Goal: Check status: Check status

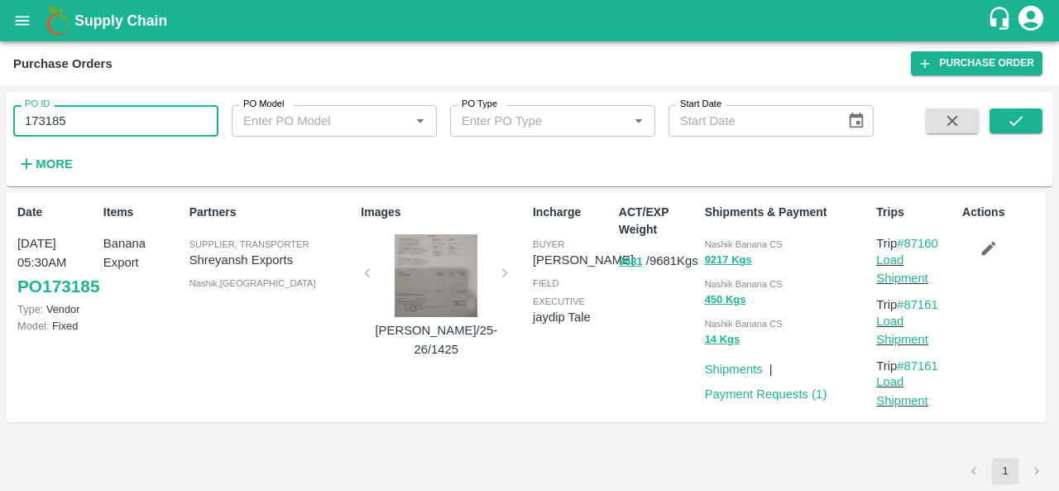
click at [96, 122] on input "173185" at bounding box center [115, 120] width 205 height 31
drag, startPoint x: 0, startPoint y: 0, endPoint x: 96, endPoint y: 122, distance: 154.9
click at [96, 122] on input "173185" at bounding box center [115, 120] width 205 height 31
click at [1013, 118] on icon "submit" at bounding box center [1016, 121] width 18 height 18
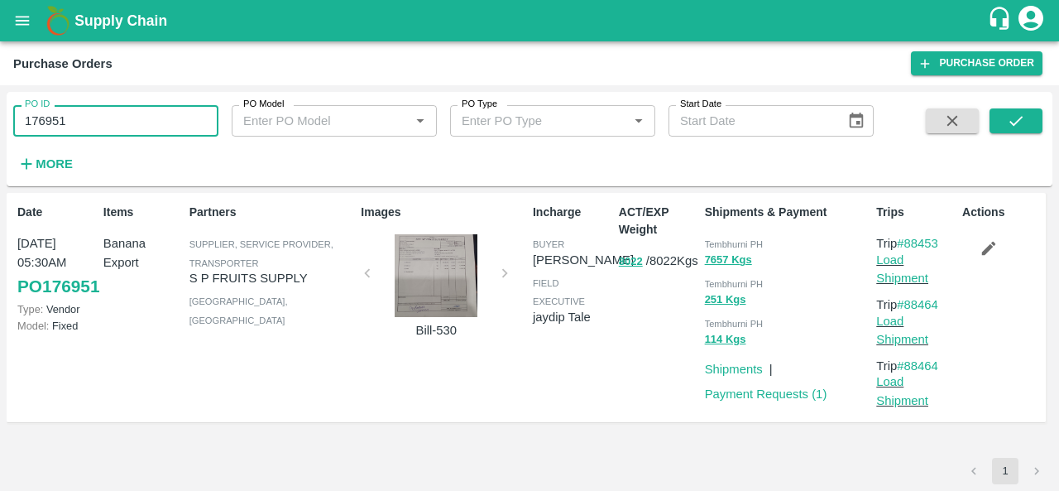
click at [139, 130] on input "176951" at bounding box center [115, 120] width 205 height 31
paste input "text"
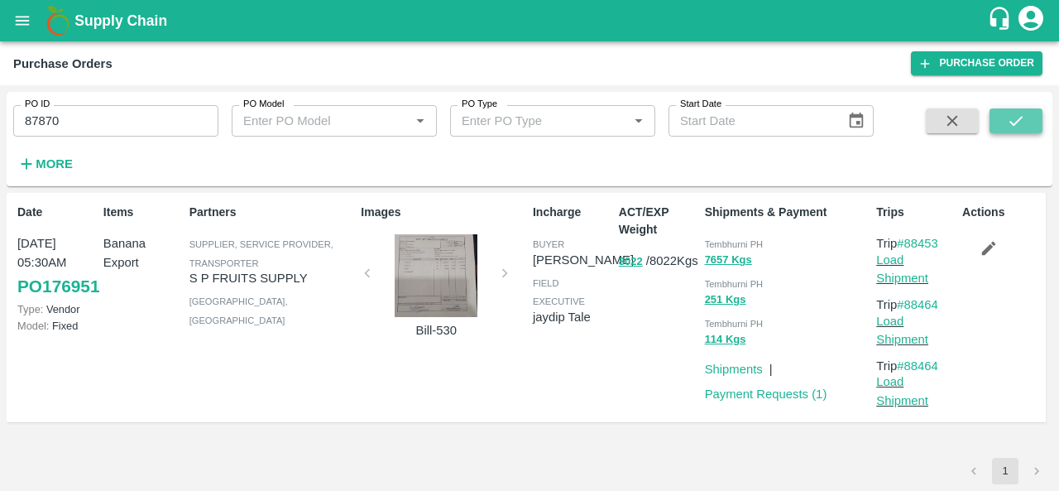
click at [1012, 122] on icon "submit" at bounding box center [1016, 121] width 18 height 18
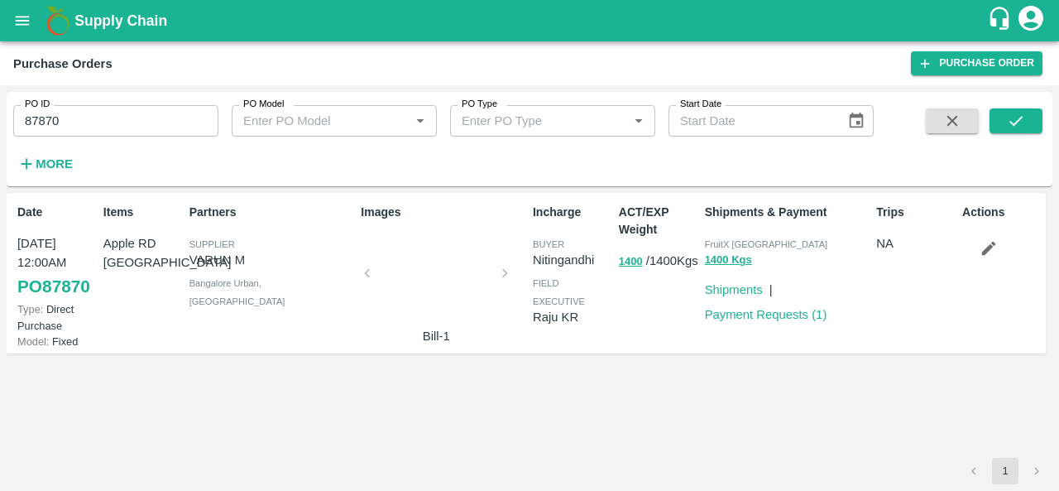
click at [432, 274] on div at bounding box center [436, 278] width 124 height 88
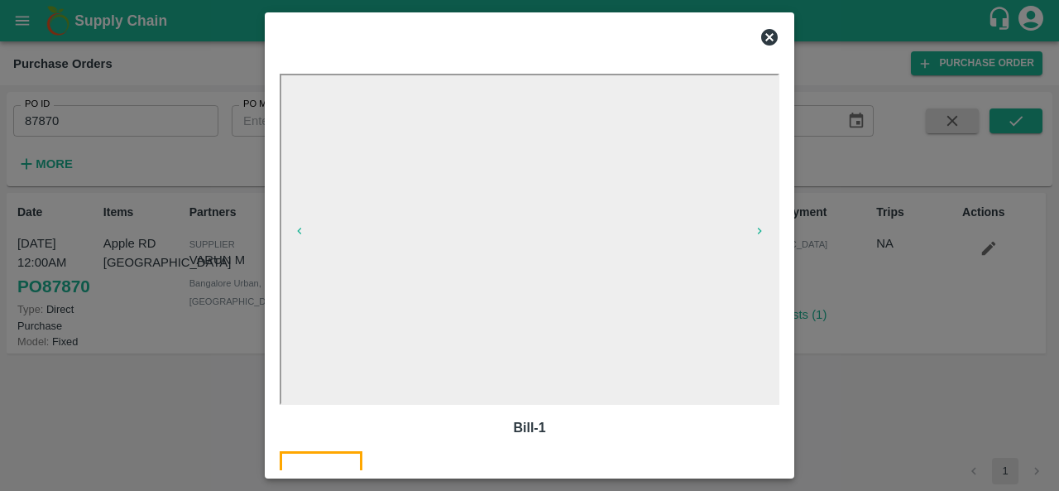
click at [768, 41] on icon at bounding box center [769, 37] width 17 height 17
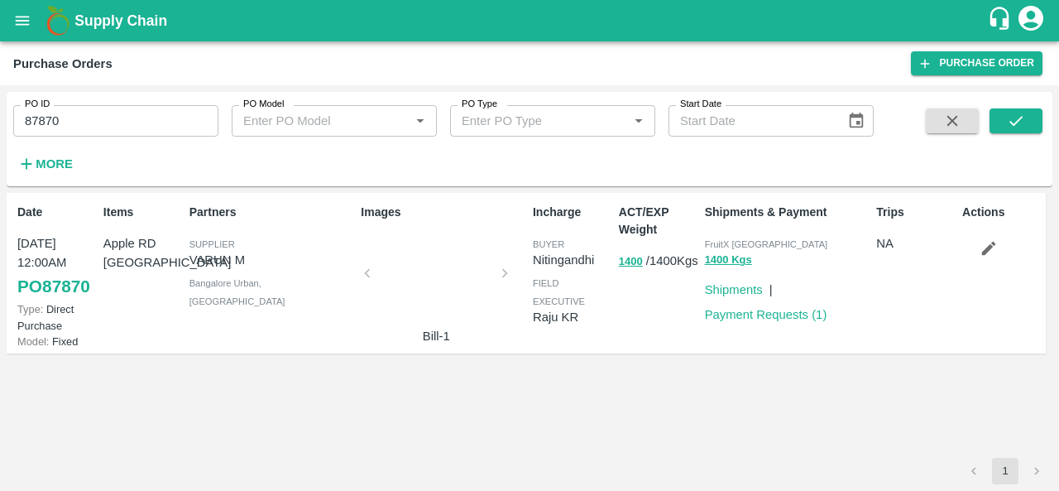
click at [68, 122] on input "87870" at bounding box center [115, 120] width 205 height 31
paste input "text"
click at [1007, 130] on icon "submit" at bounding box center [1016, 121] width 18 height 18
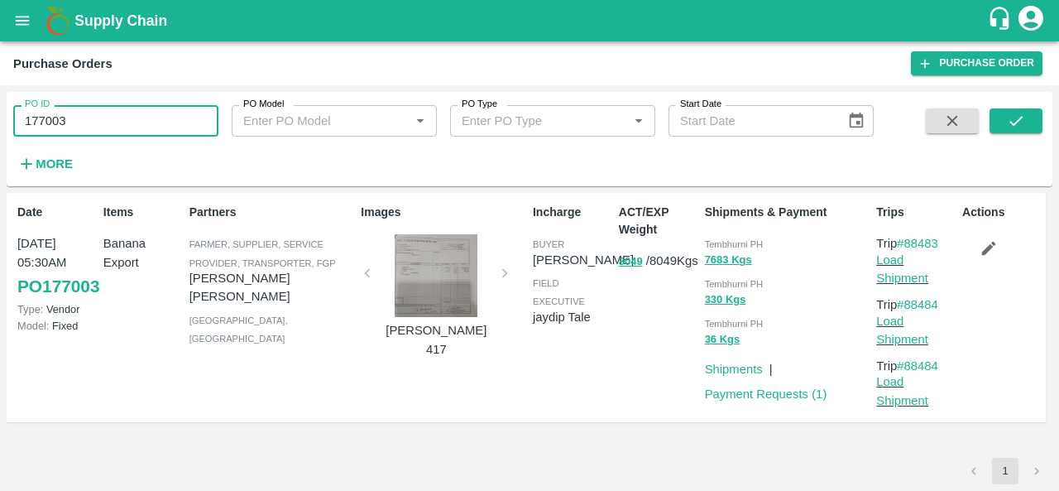
click at [106, 117] on input "177003" at bounding box center [115, 120] width 205 height 31
paste input "text"
click at [1009, 124] on icon "submit" at bounding box center [1016, 121] width 18 height 18
click at [79, 121] on input "176305" at bounding box center [115, 120] width 205 height 31
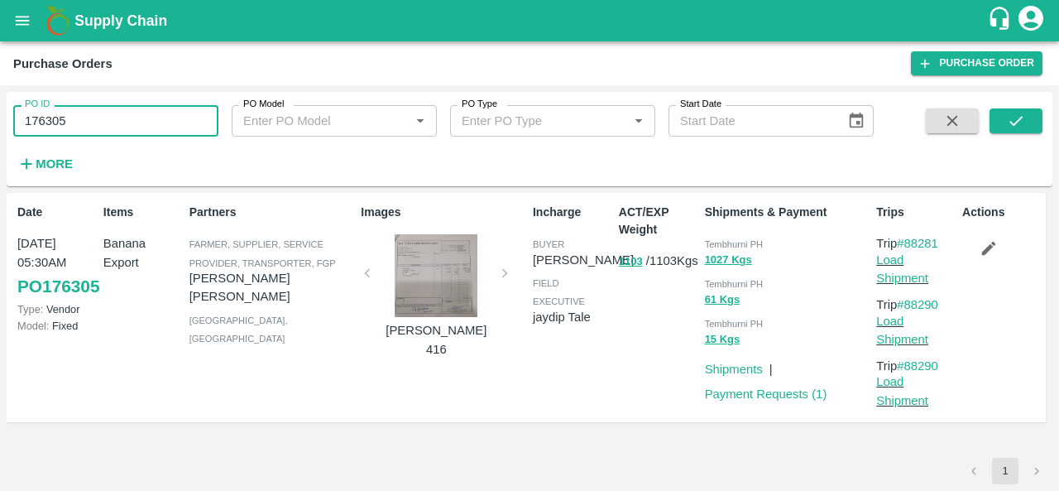
click at [79, 121] on input "176305" at bounding box center [115, 120] width 205 height 31
paste input "text"
click at [1003, 116] on button "submit" at bounding box center [1015, 120] width 53 height 25
click at [117, 121] on input "176126" at bounding box center [115, 120] width 205 height 31
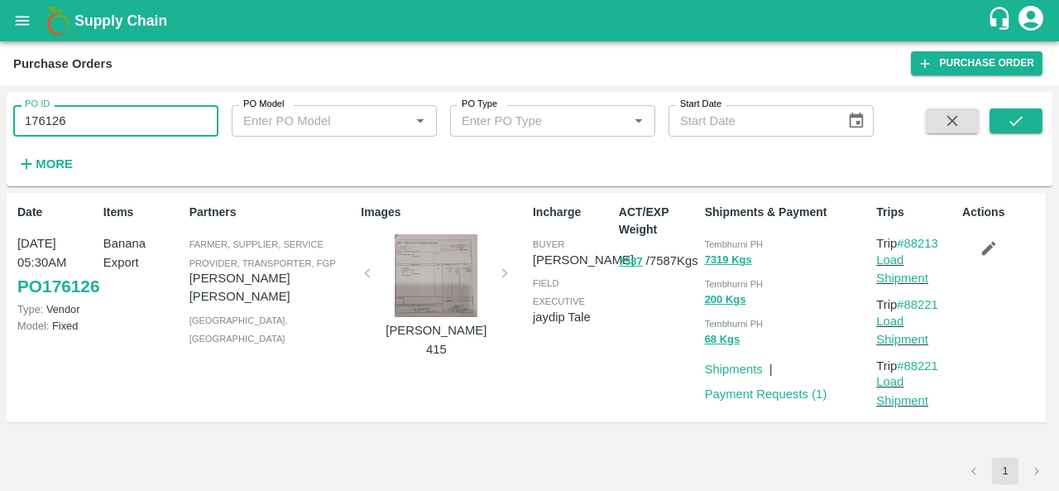
paste input "text"
click at [1009, 117] on icon "submit" at bounding box center [1016, 121] width 18 height 18
click at [89, 128] on input "175527" at bounding box center [115, 120] width 205 height 31
paste input "text"
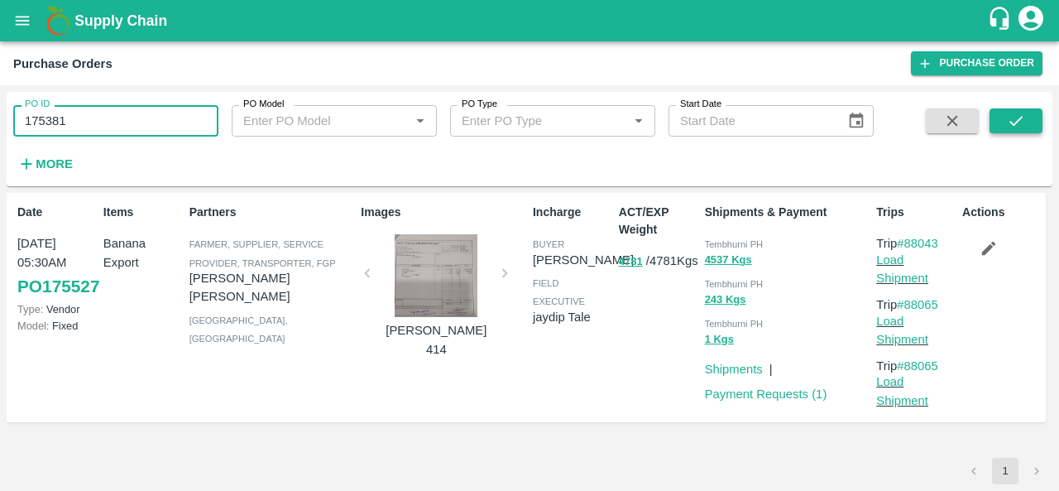
type input "175381"
click at [1014, 117] on icon "submit" at bounding box center [1016, 121] width 18 height 18
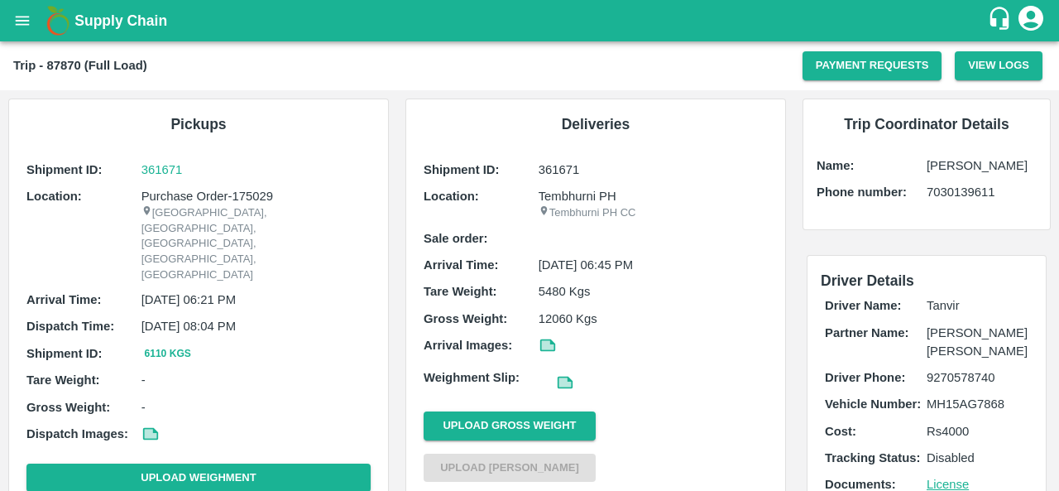
click at [326, 371] on p "-" at bounding box center [255, 380] width 229 height 18
